Goal: Task Accomplishment & Management: Manage account settings

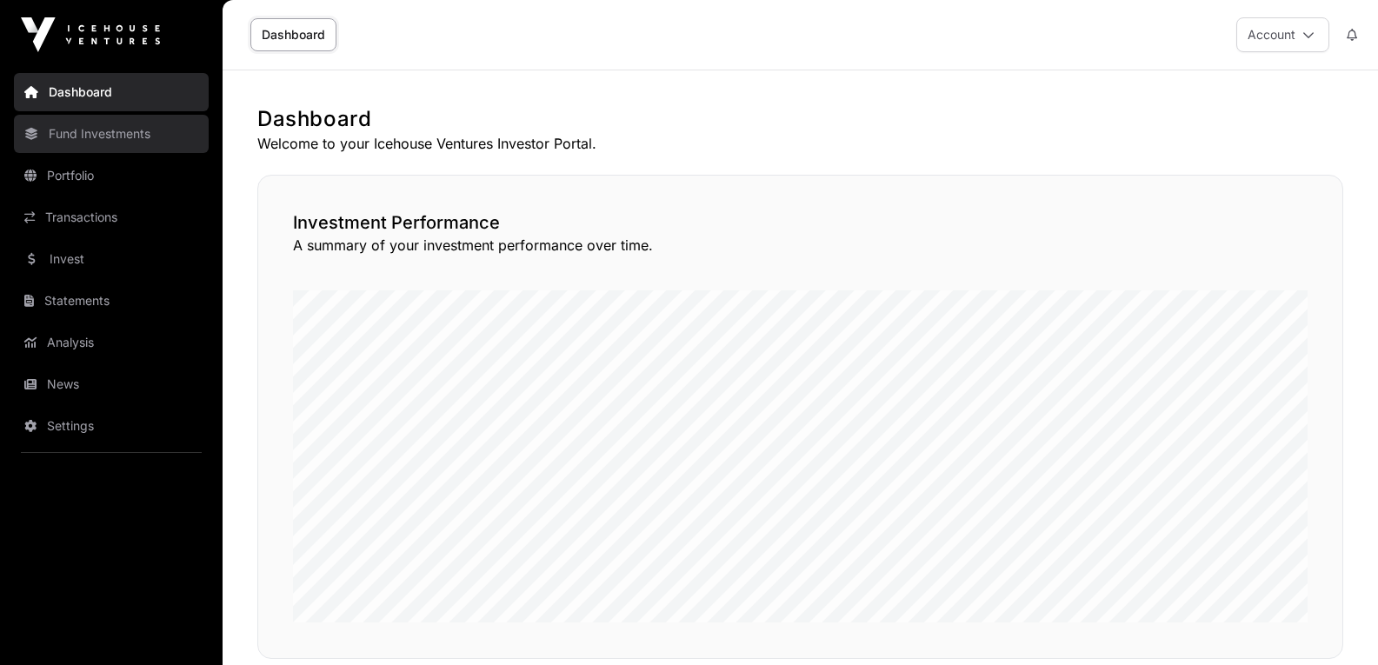
click at [124, 133] on link "Fund Investments" at bounding box center [111, 134] width 195 height 38
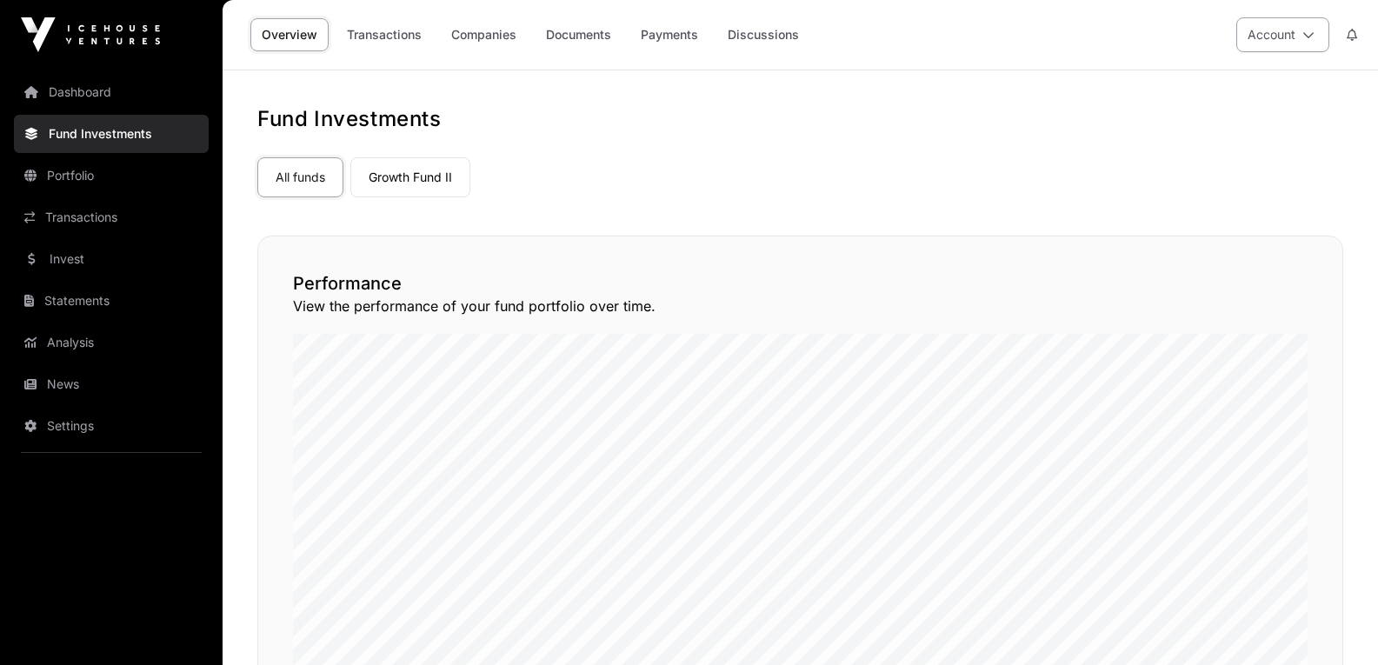
click at [1286, 35] on button "Account" at bounding box center [1282, 34] width 93 height 35
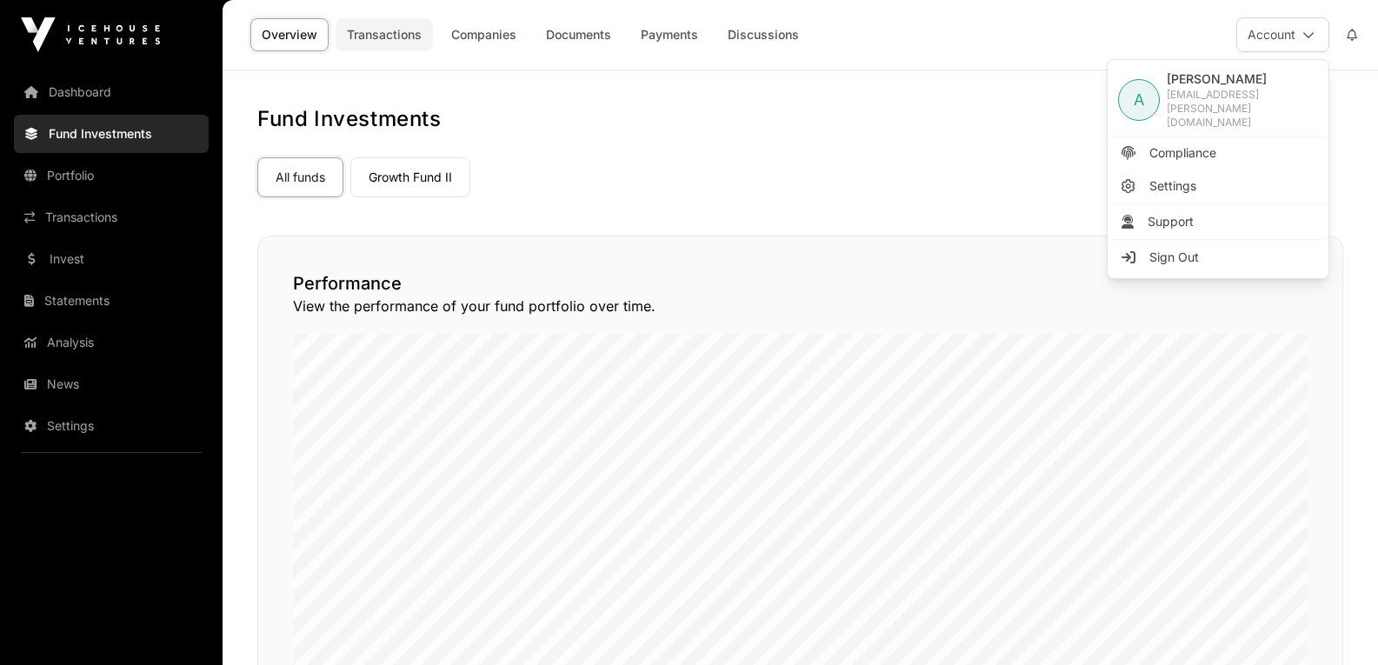
click at [396, 28] on link "Transactions" at bounding box center [384, 34] width 97 height 33
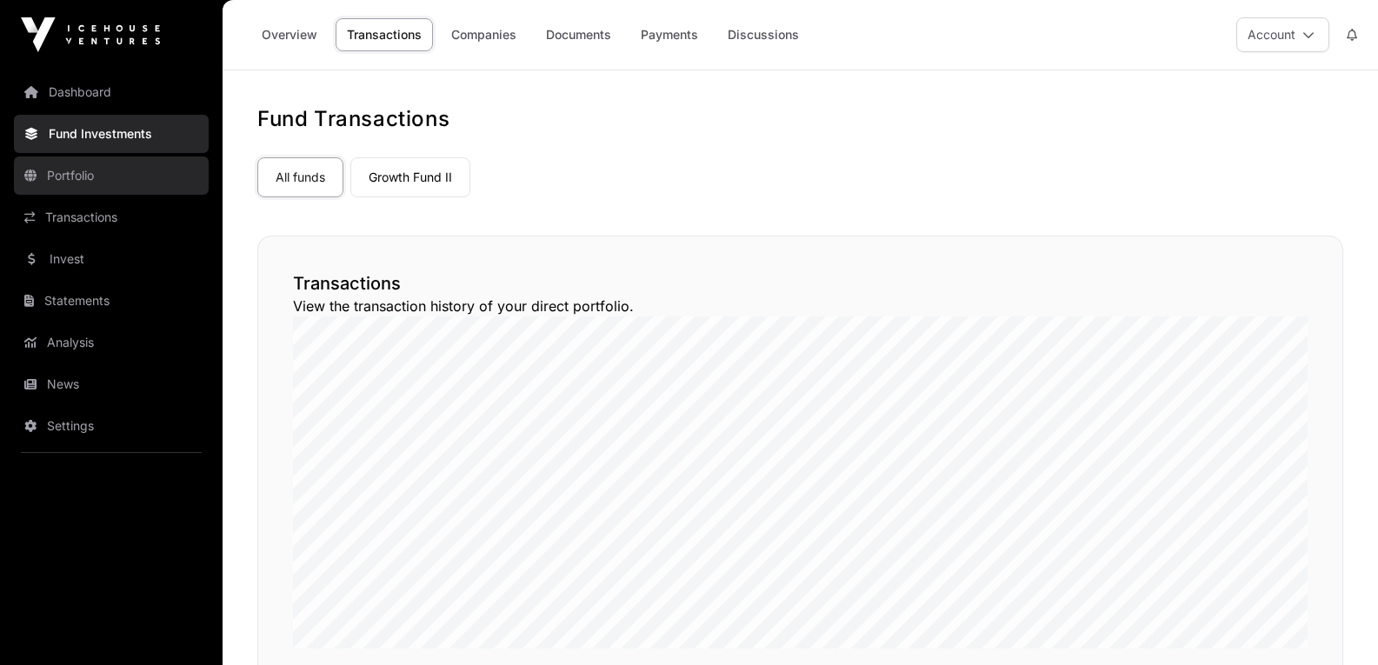
click at [85, 171] on link "Portfolio" at bounding box center [111, 175] width 195 height 38
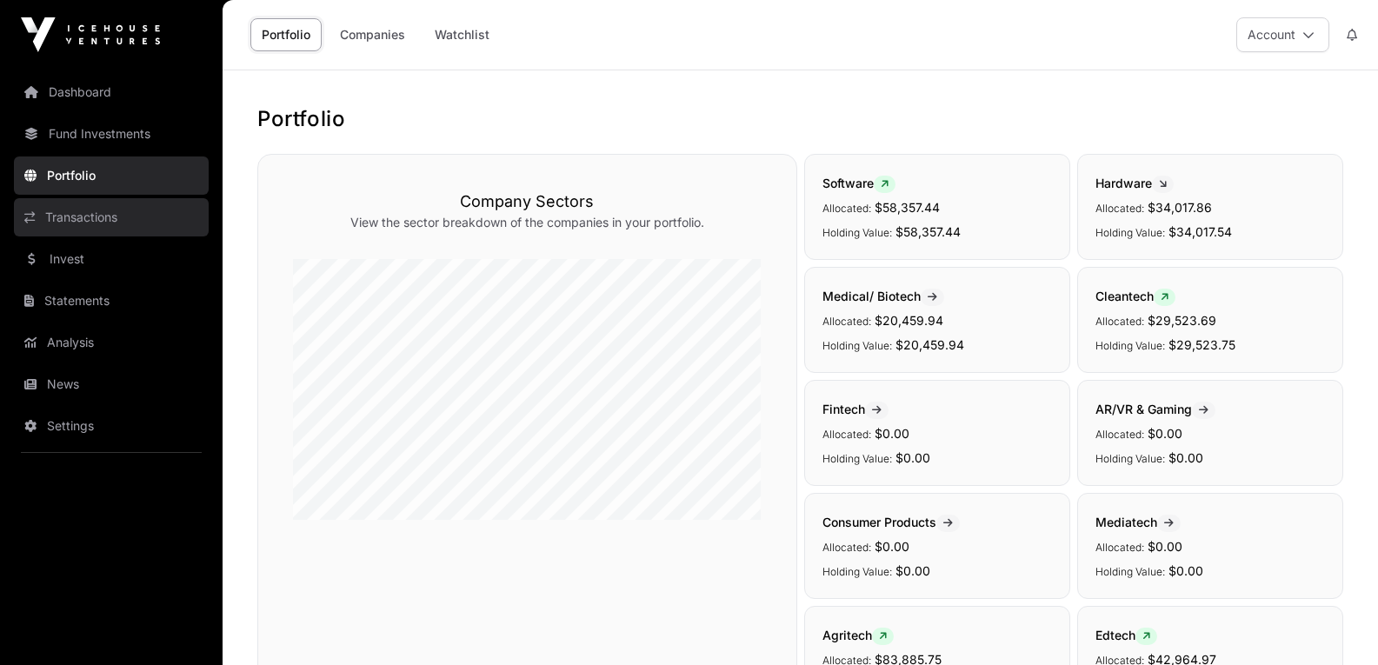
click at [128, 213] on link "Transactions" at bounding box center [111, 217] width 195 height 38
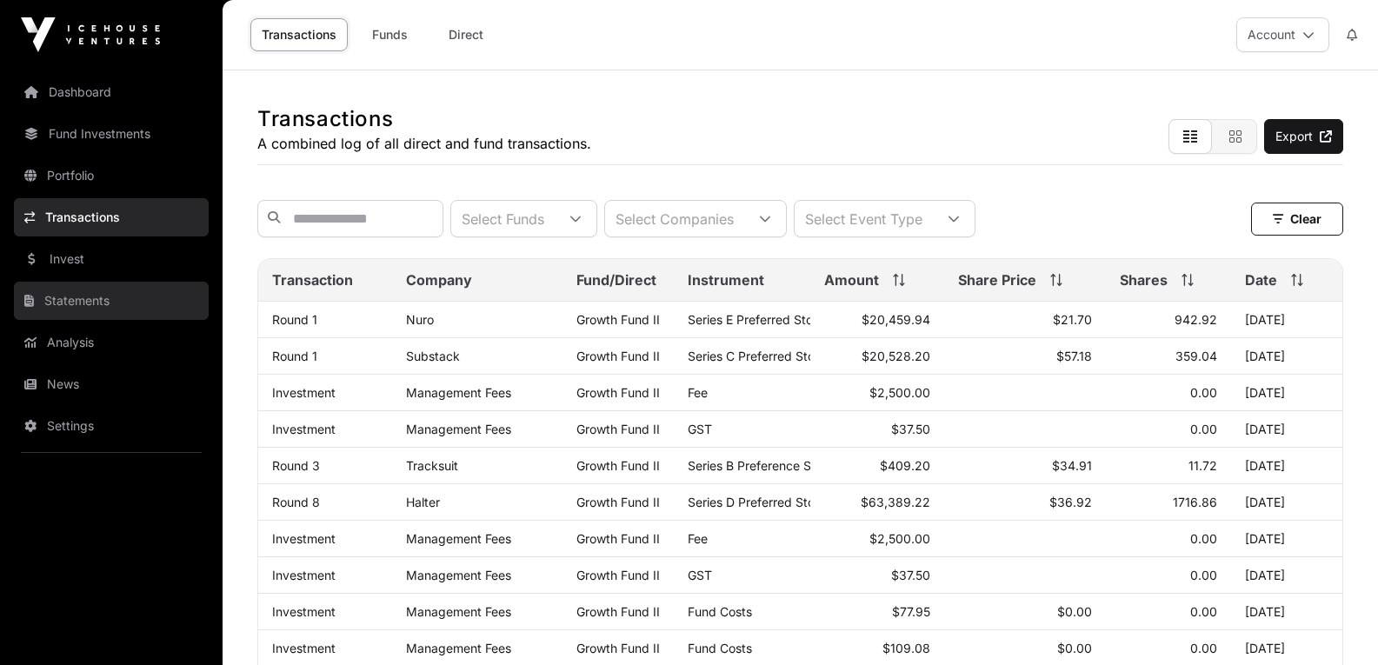
click at [99, 302] on link "Statements" at bounding box center [111, 301] width 195 height 38
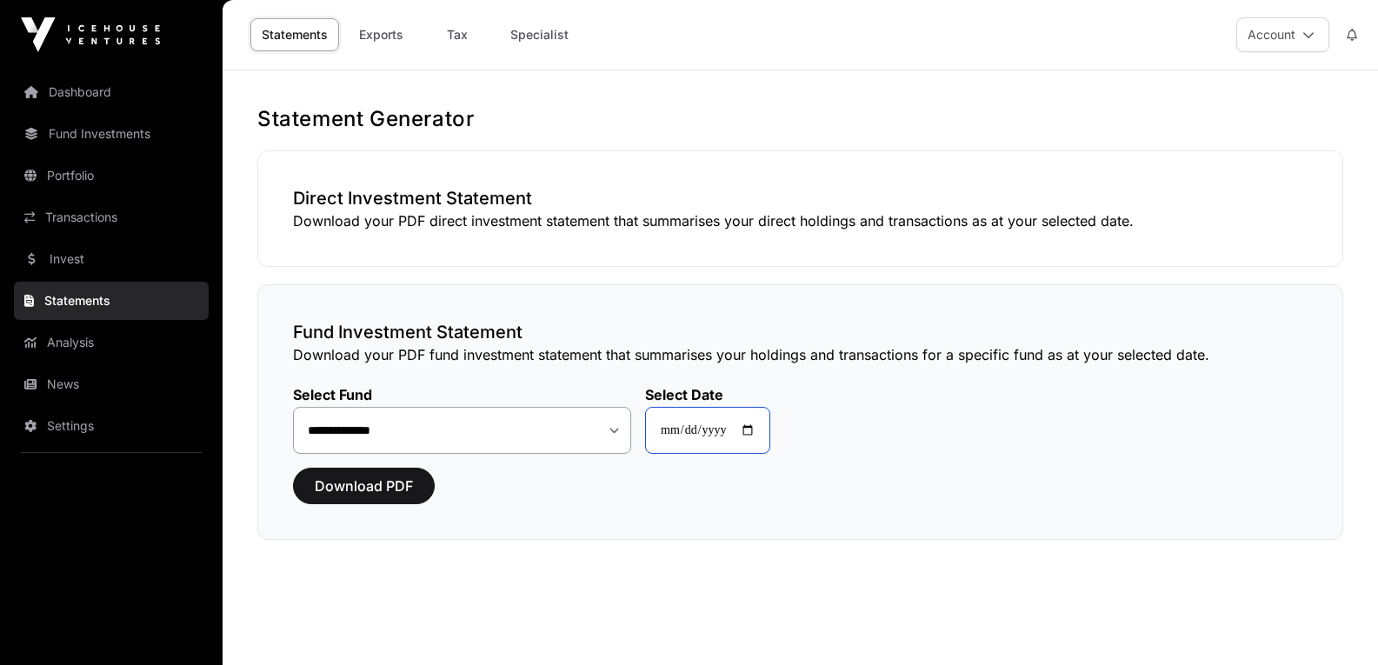
click at [729, 424] on input "**********" at bounding box center [707, 430] width 125 height 47
click at [761, 424] on input "**********" at bounding box center [707, 430] width 125 height 47
click at [574, 511] on div "**********" at bounding box center [800, 412] width 1086 height 256
click at [111, 87] on link "Dashboard" at bounding box center [111, 92] width 195 height 38
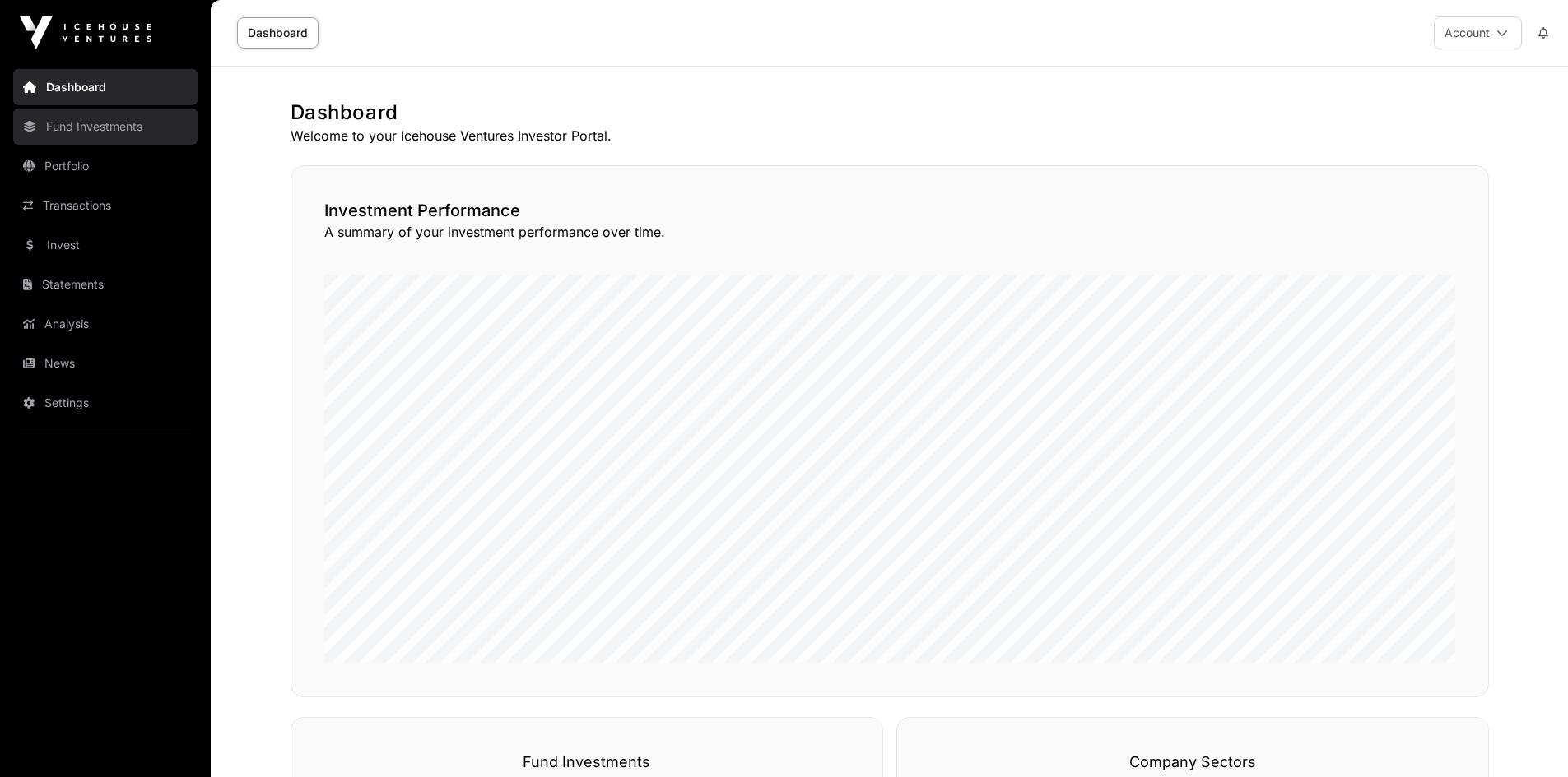
click at [156, 126] on link "Fund Investments" at bounding box center [105, 127] width 185 height 36
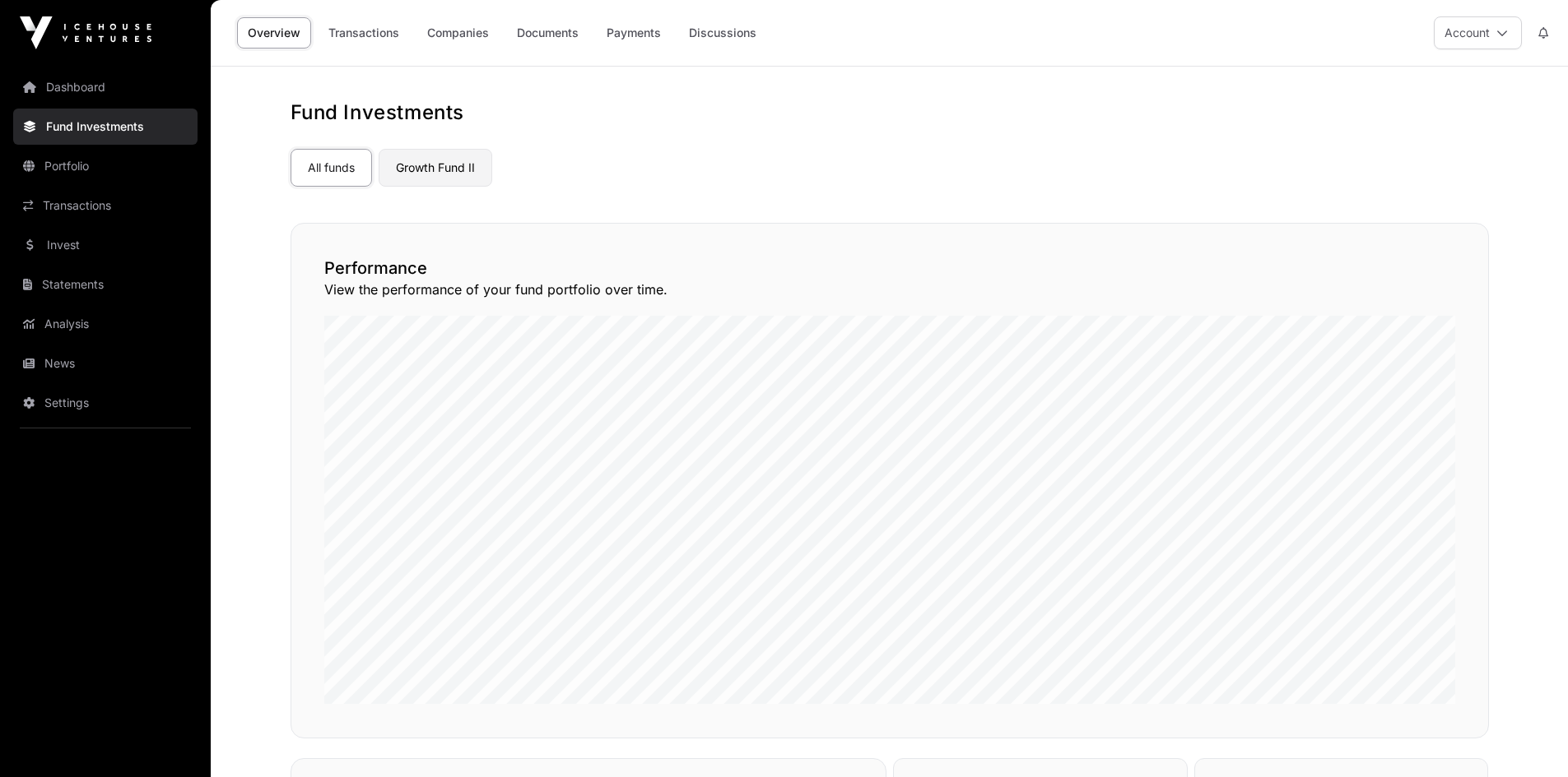
click at [481, 163] on link "Growth Fund II" at bounding box center [436, 168] width 114 height 38
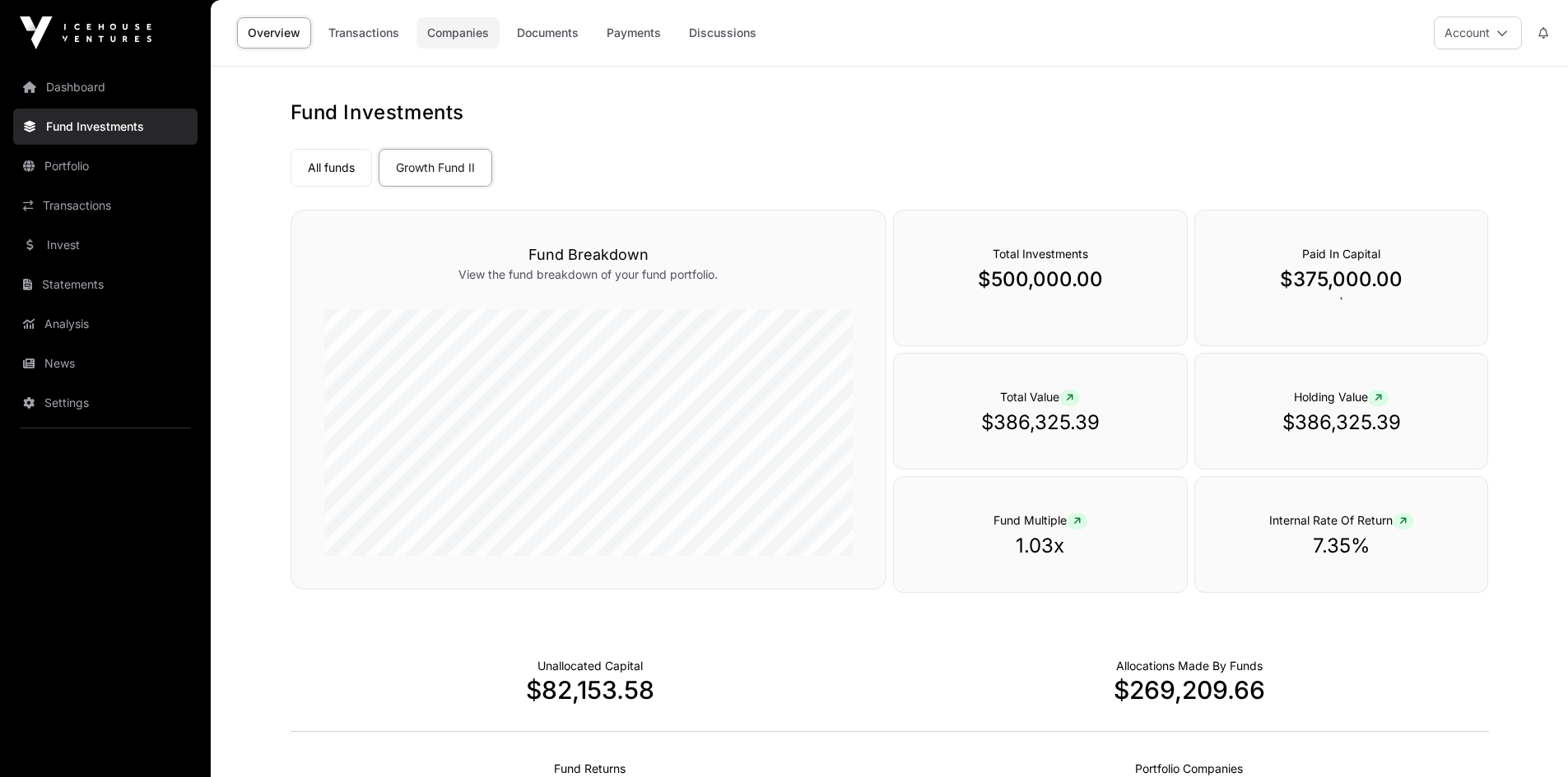
click at [475, 28] on link "Companies" at bounding box center [458, 32] width 83 height 31
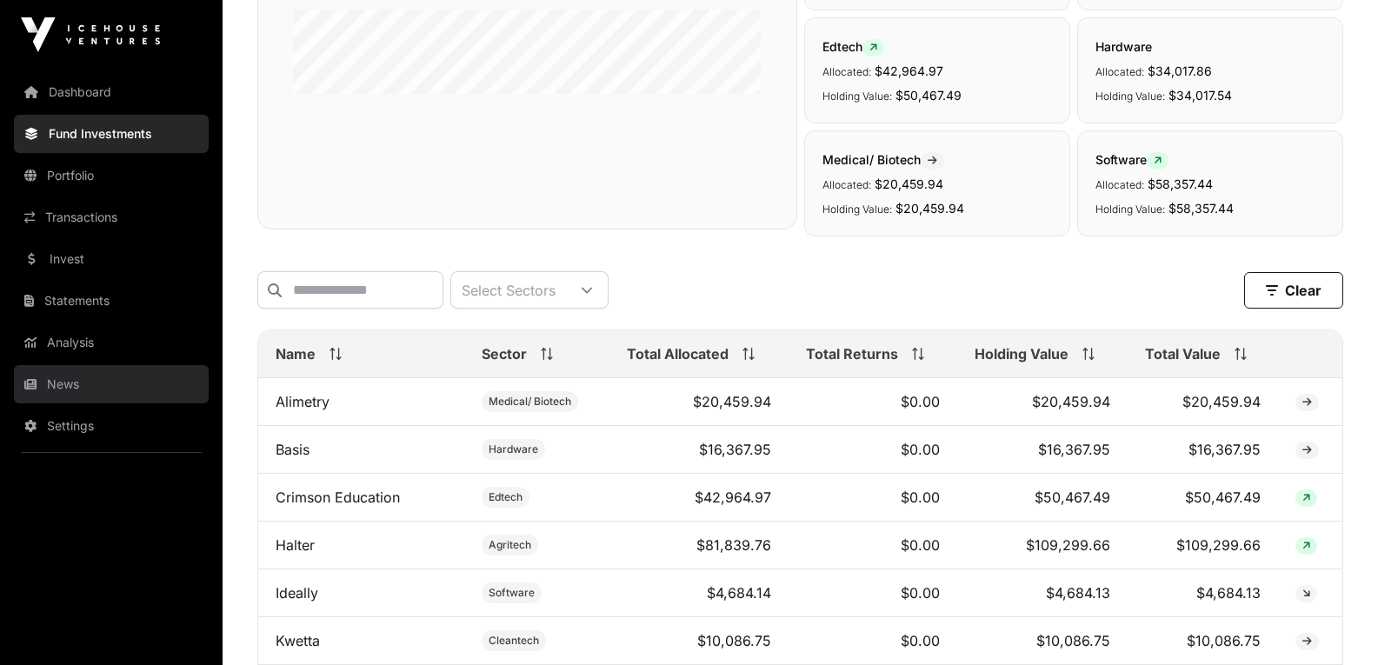
scroll to position [326, 0]
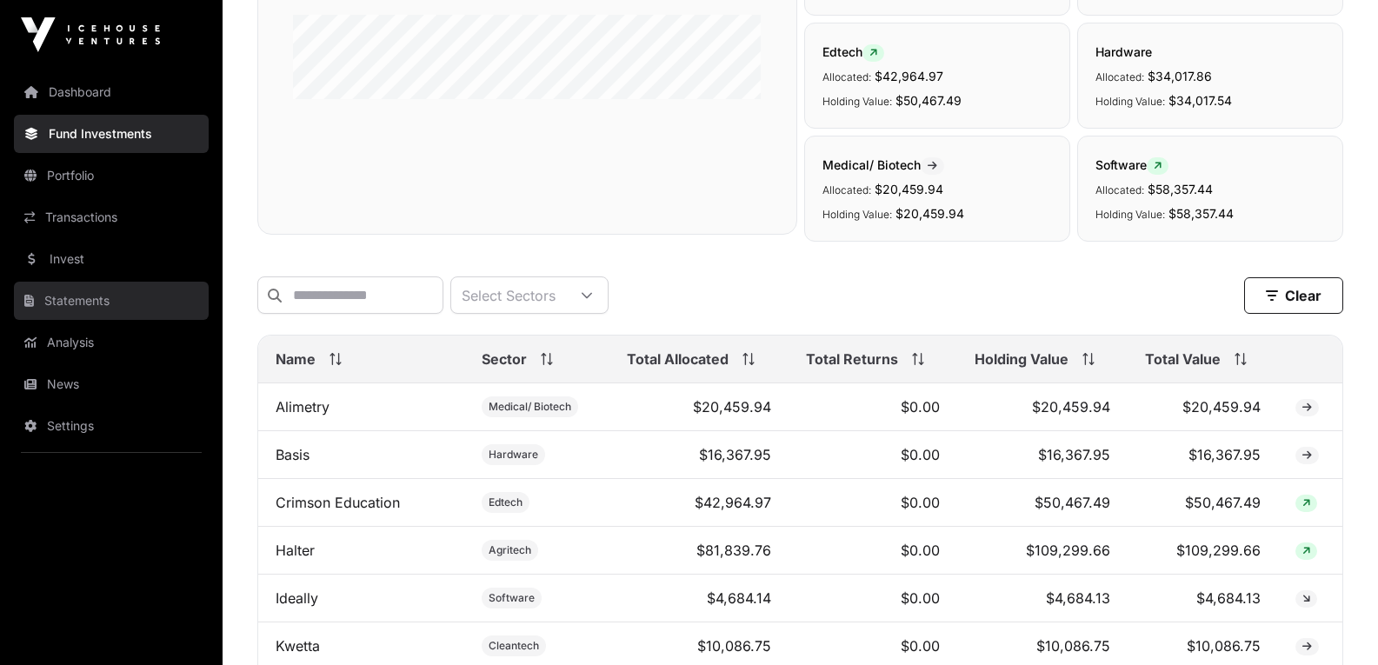
click at [81, 303] on link "Statements" at bounding box center [111, 301] width 195 height 38
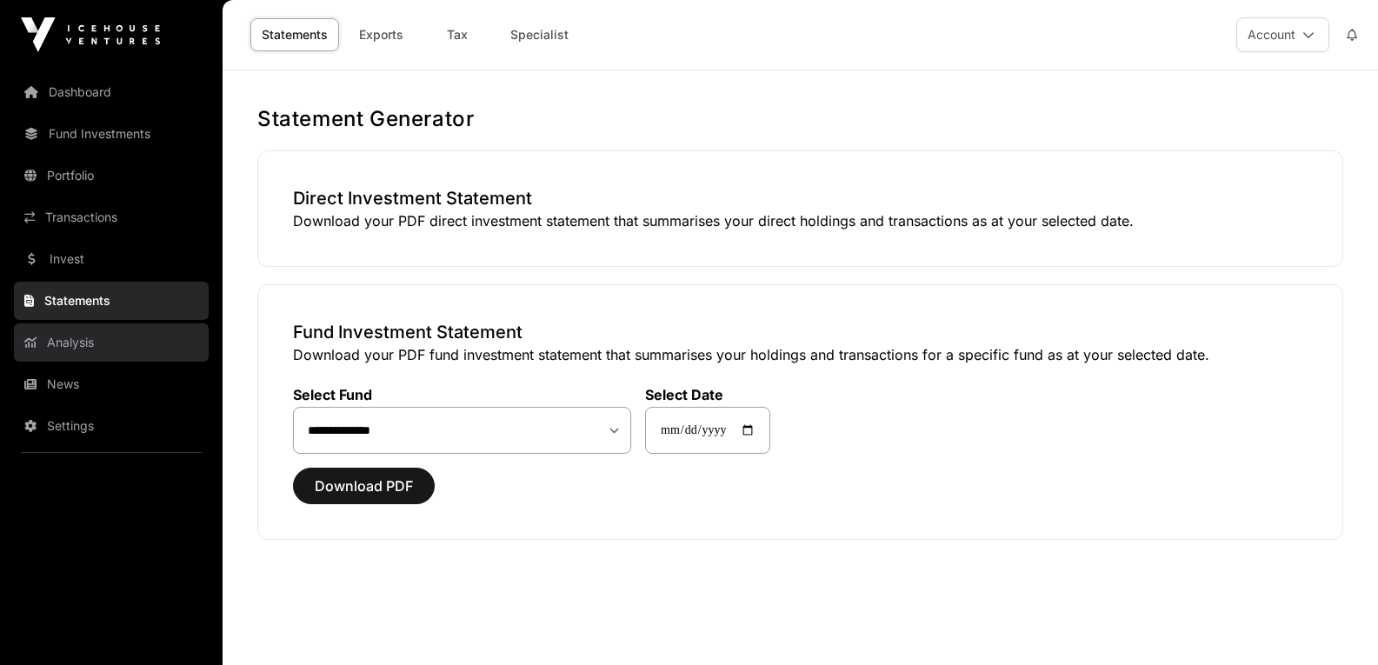
click at [75, 342] on link "Analysis" at bounding box center [111, 342] width 195 height 38
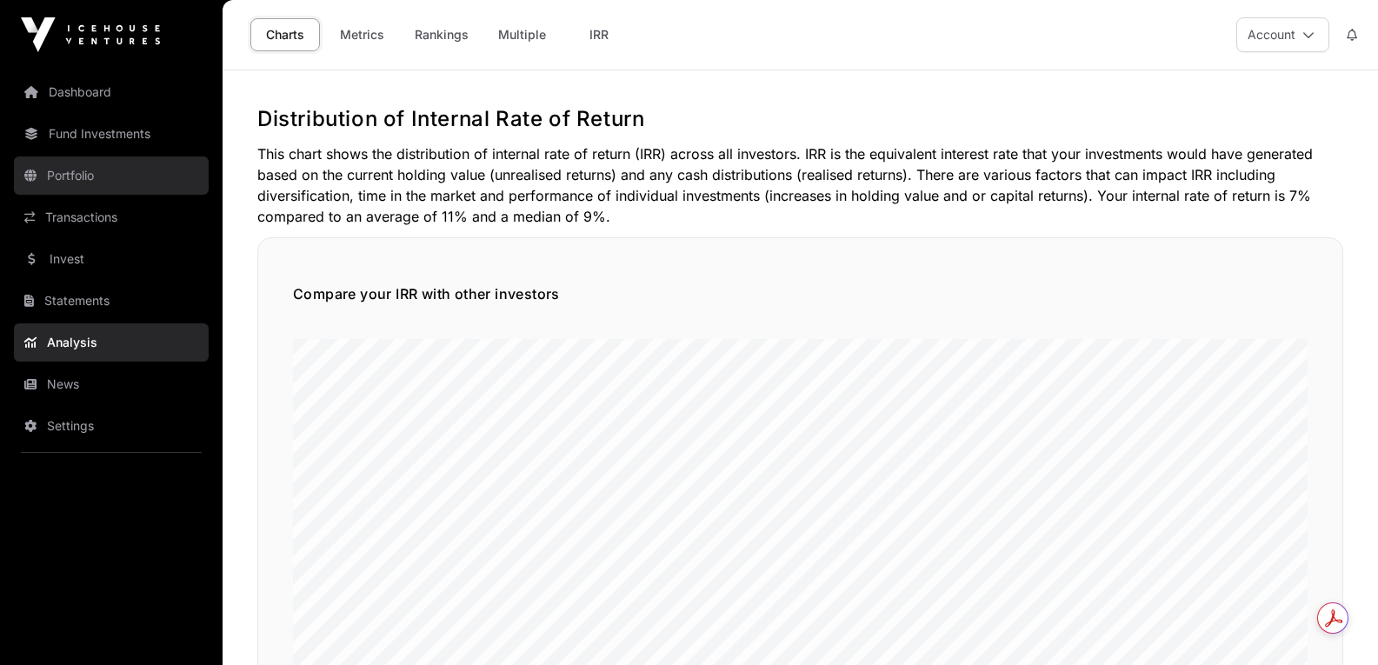
click at [85, 176] on link "Portfolio" at bounding box center [111, 175] width 195 height 38
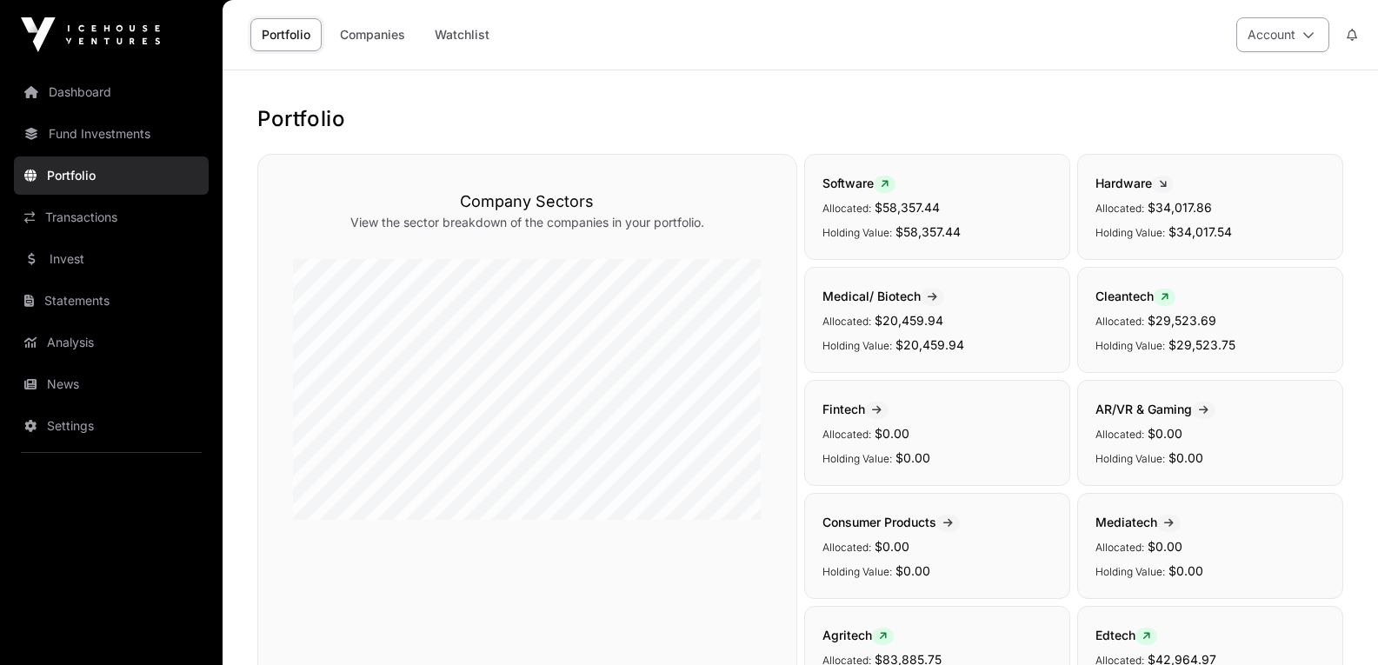
click at [1299, 32] on button "Account" at bounding box center [1282, 34] width 93 height 35
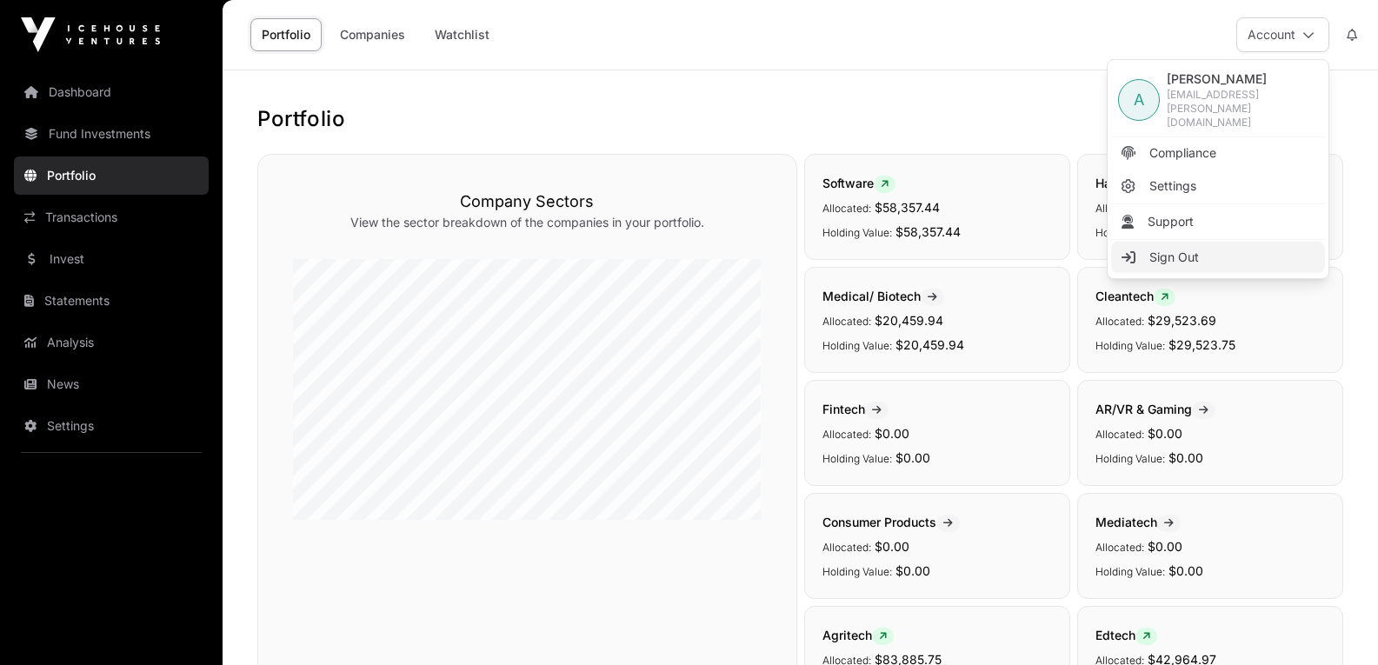
click at [1160, 249] on span "Sign Out" at bounding box center [1174, 257] width 50 height 17
